Goal: Find contact information: Find contact information

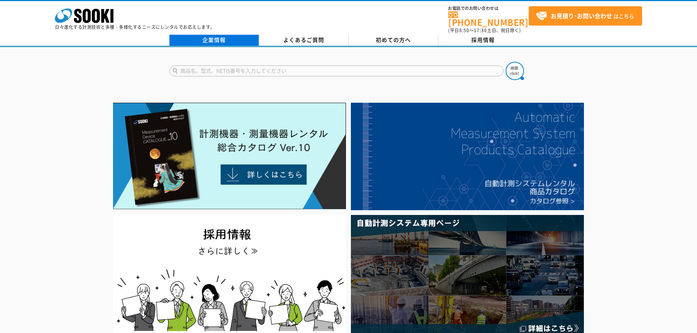
click at [214, 37] on link "企業情報" at bounding box center [214, 40] width 90 height 11
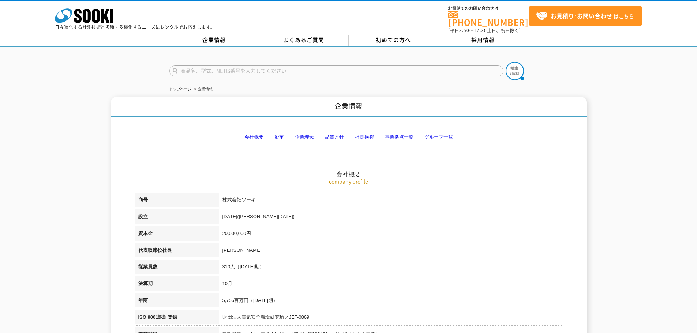
click at [388, 134] on link "事業拠点一覧" at bounding box center [399, 136] width 29 height 5
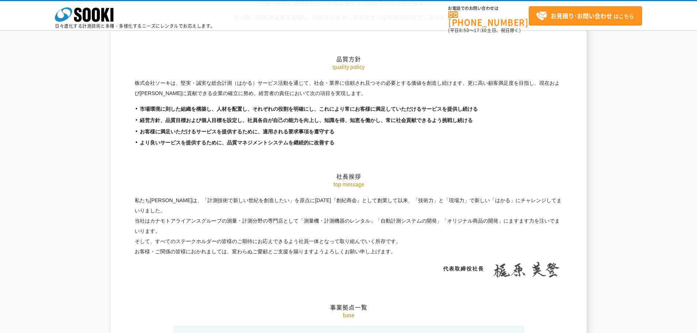
scroll to position [1469, 0]
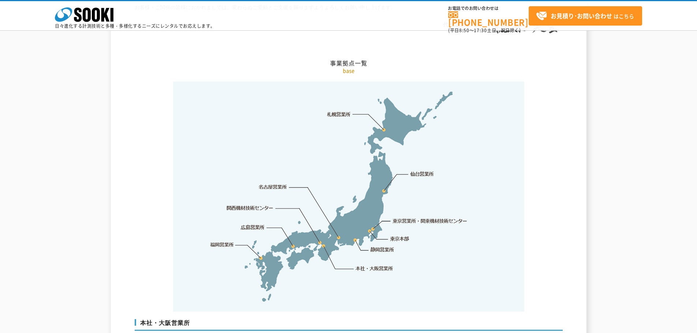
click at [408, 217] on link "東京営業所・関東機材技術センター" at bounding box center [430, 220] width 75 height 7
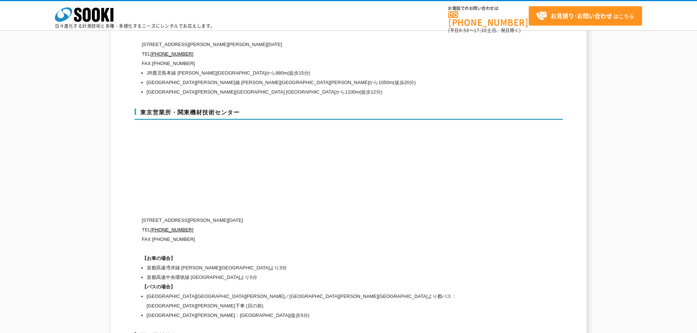
scroll to position [3016, 0]
